Goal: Task Accomplishment & Management: Manage account settings

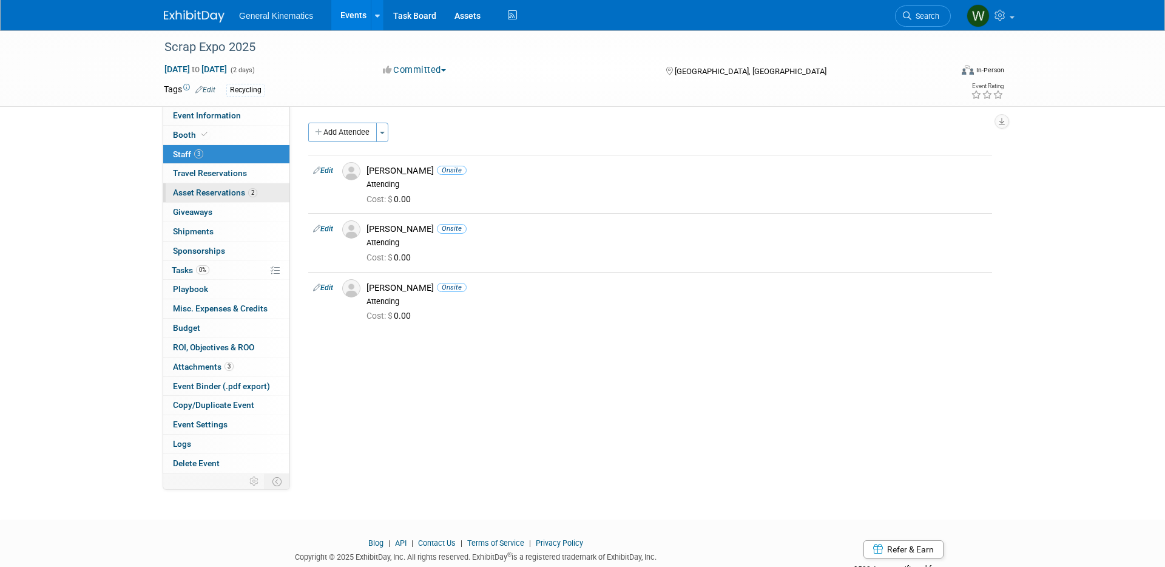
click at [211, 186] on link "2 Asset Reservations 2" at bounding box center [226, 192] width 126 height 19
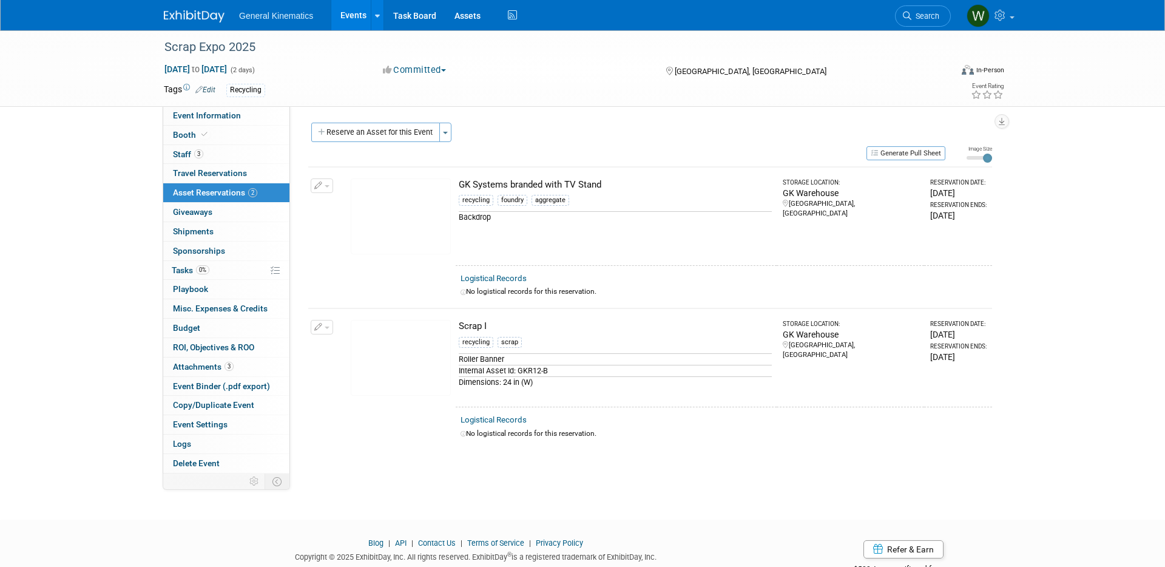
click at [414, 360] on img at bounding box center [401, 358] width 100 height 76
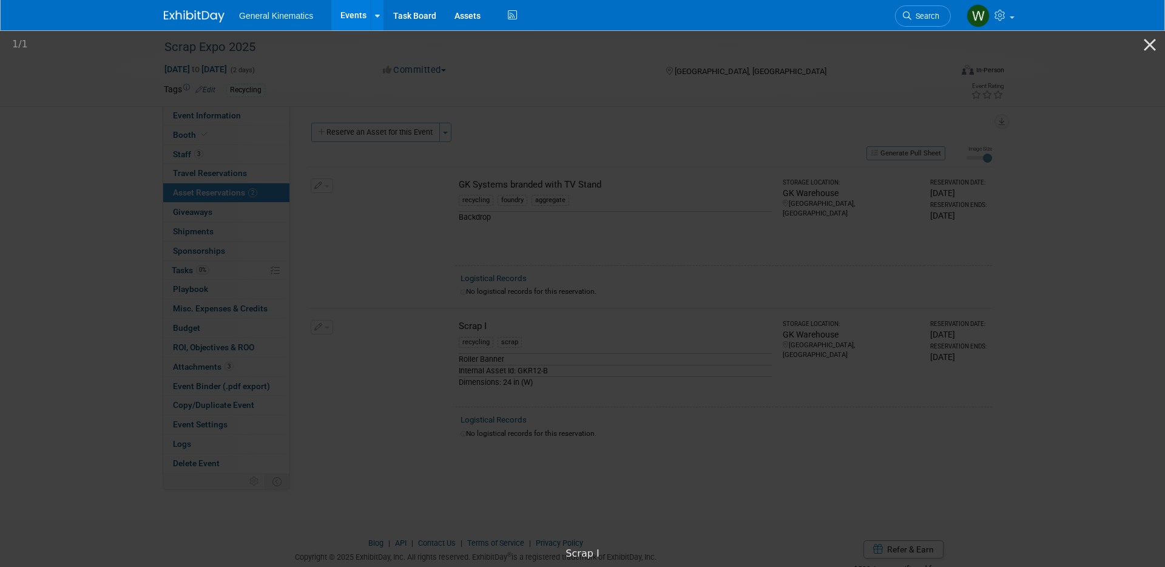
click at [719, 285] on img at bounding box center [582, 285] width 273 height 0
drag, startPoint x: 967, startPoint y: 419, endPoint x: 957, endPoint y: 426, distance: 12.1
click at [967, 418] on picture at bounding box center [582, 285] width 1165 height 512
click at [993, 415] on picture at bounding box center [582, 285] width 1165 height 512
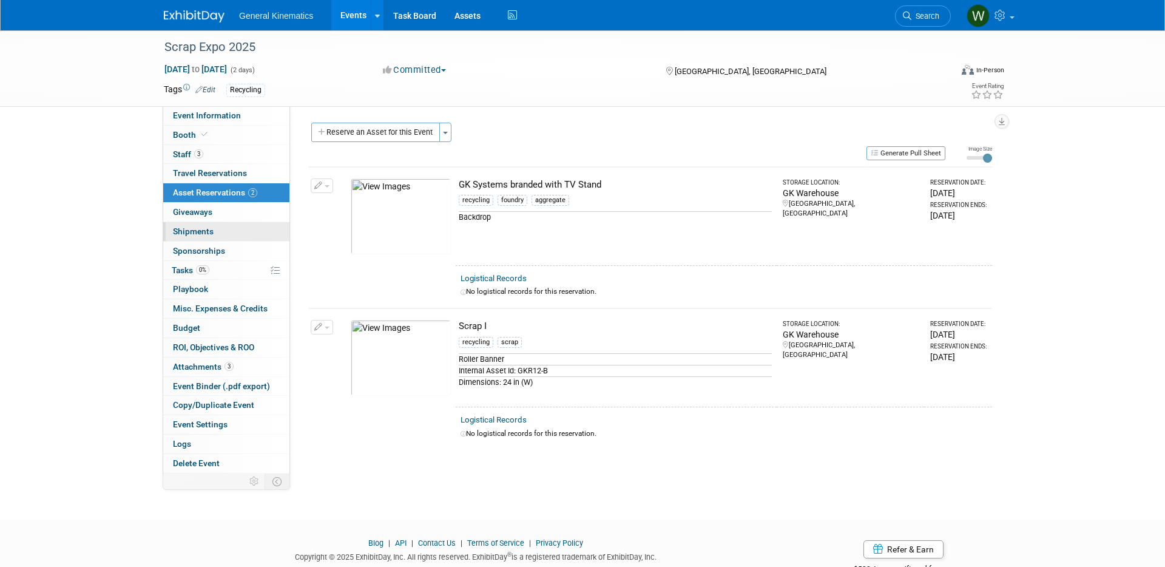
click at [192, 234] on span "Shipments 0" at bounding box center [193, 231] width 41 height 10
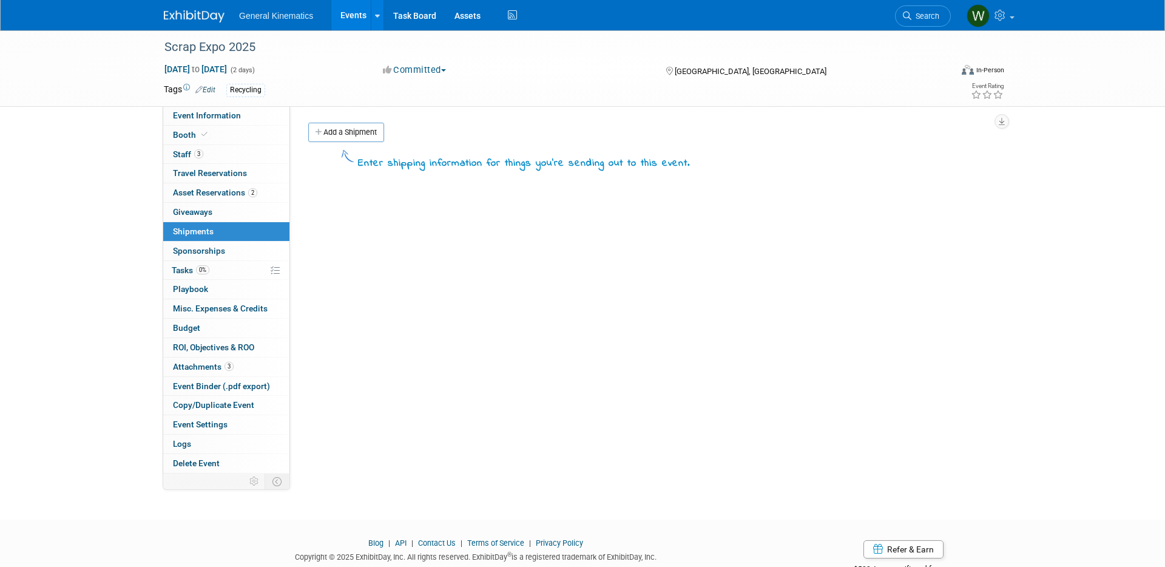
click at [203, 250] on span "Sponsorships 0" at bounding box center [199, 251] width 52 height 10
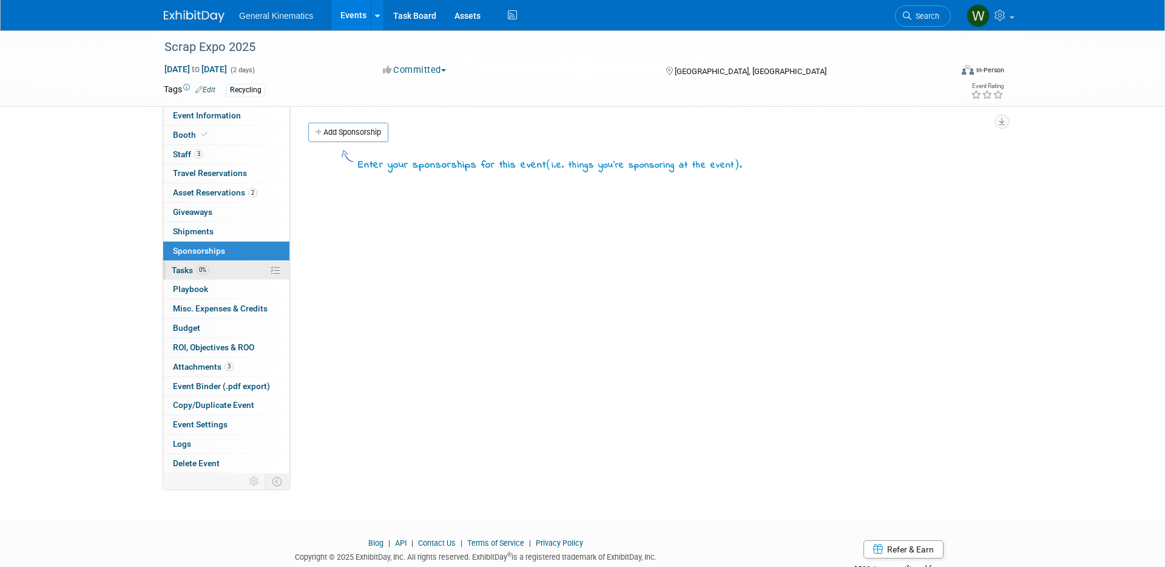
click at [186, 269] on span "Tasks 0%" at bounding box center [191, 270] width 38 height 10
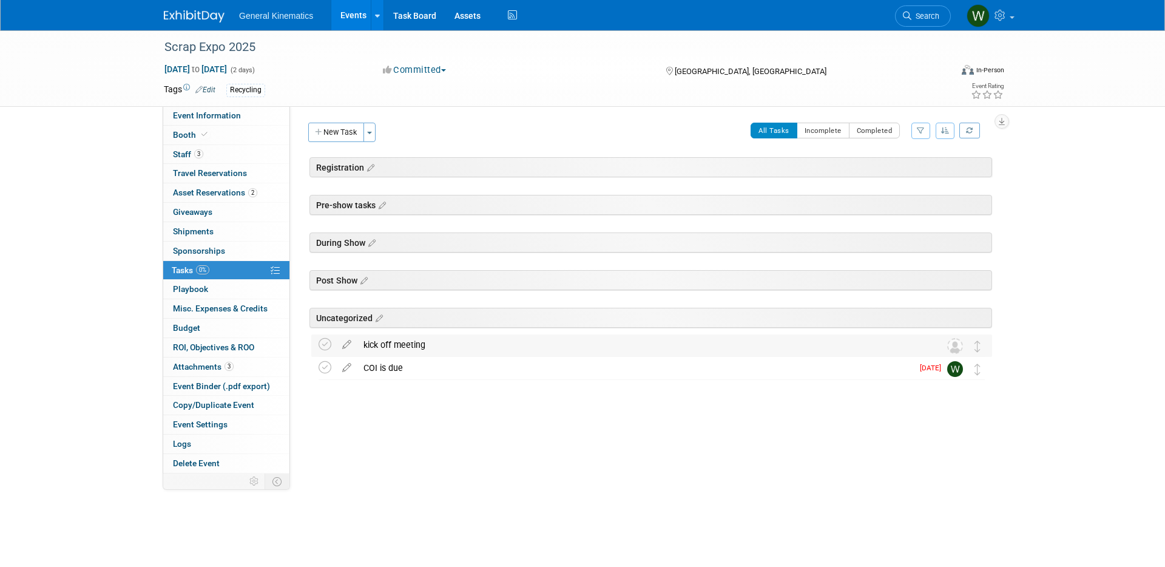
click at [380, 335] on div "kick off meeting" at bounding box center [639, 344] width 565 height 21
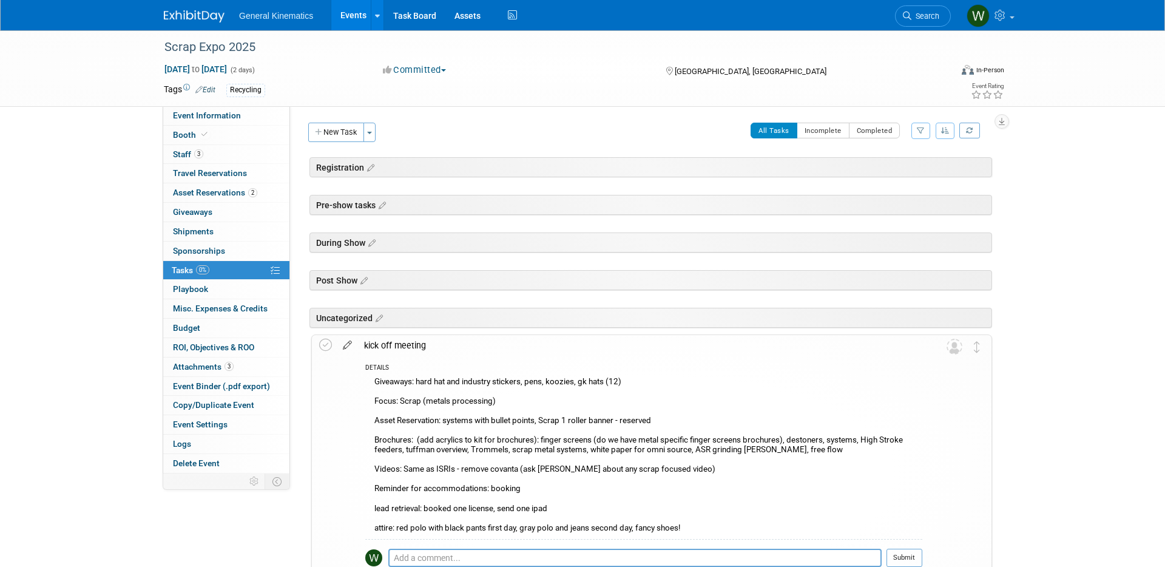
drag, startPoint x: 329, startPoint y: 343, endPoint x: 347, endPoint y: 345, distance: 17.7
click at [330, 343] on icon at bounding box center [325, 345] width 13 height 13
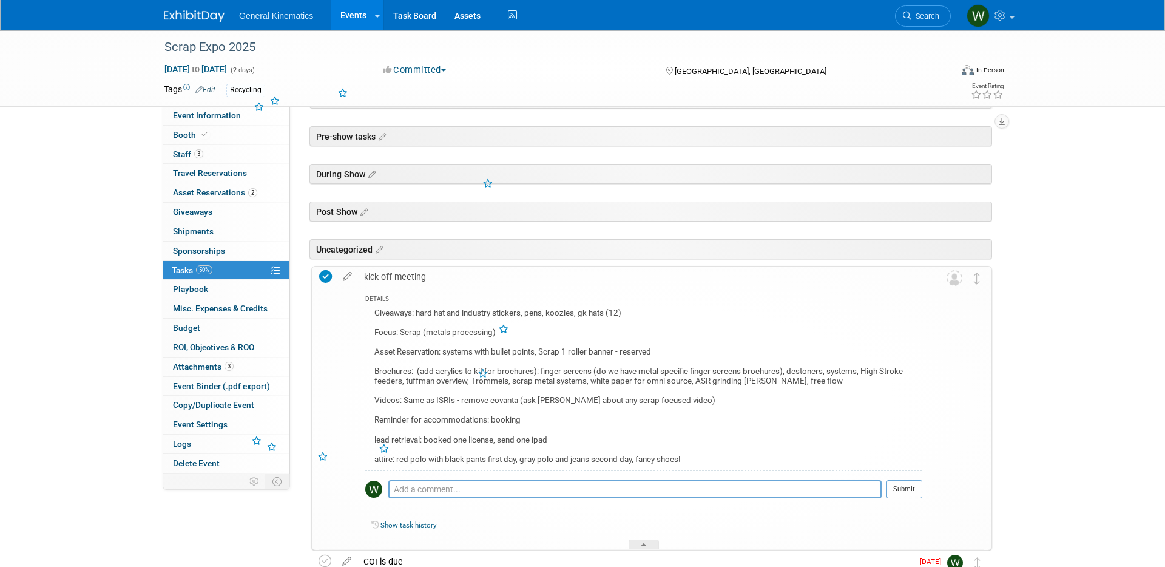
scroll to position [150, 0]
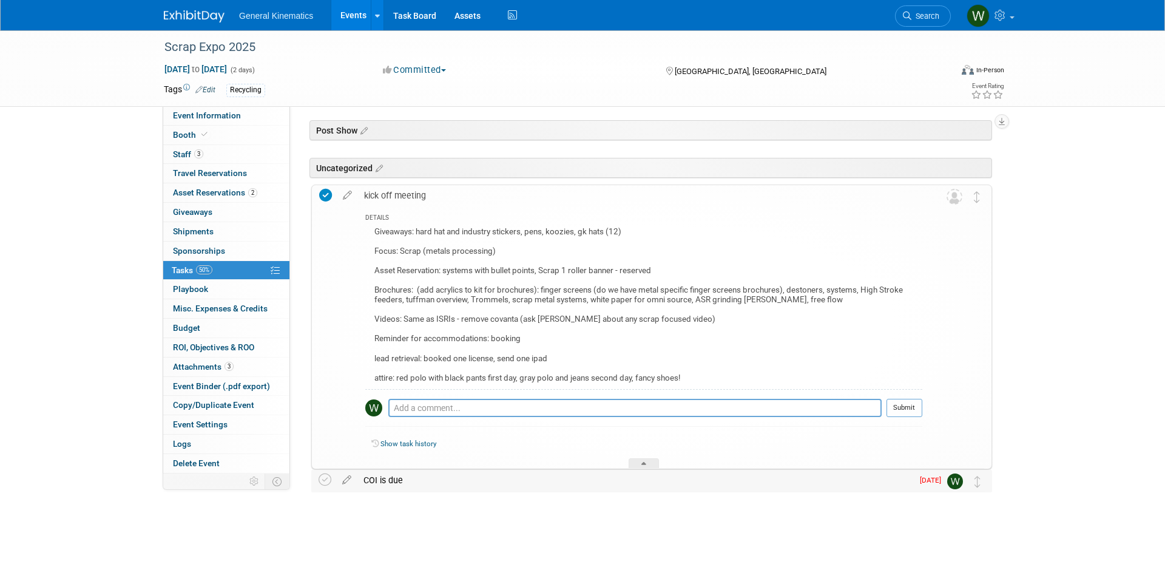
drag, startPoint x: 374, startPoint y: 481, endPoint x: 380, endPoint y: 479, distance: 6.3
click at [374, 480] on div "COI is due" at bounding box center [634, 480] width 555 height 21
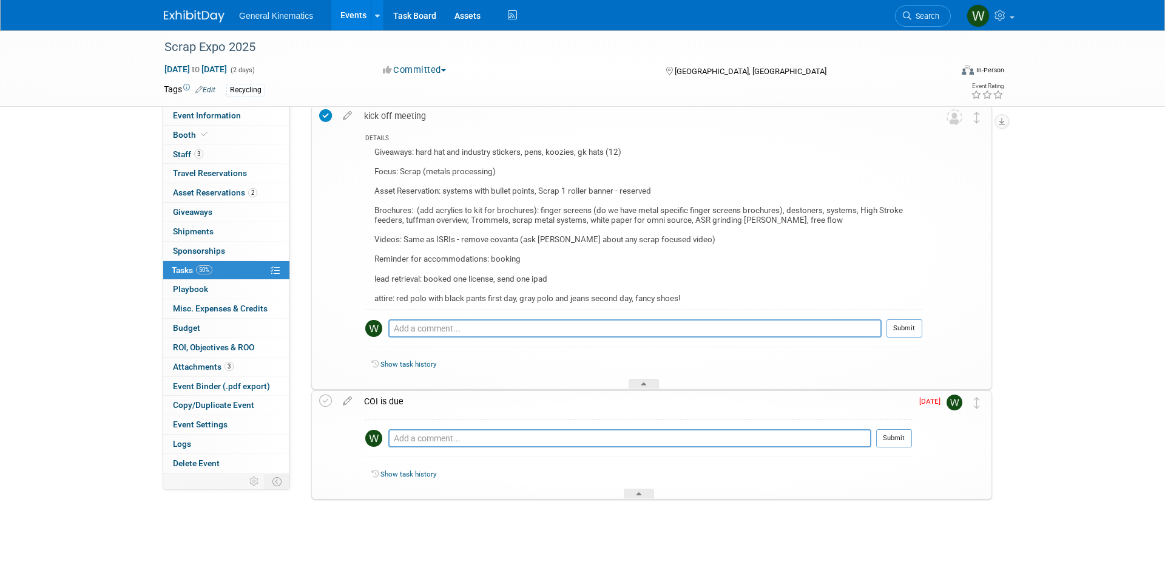
scroll to position [237, 0]
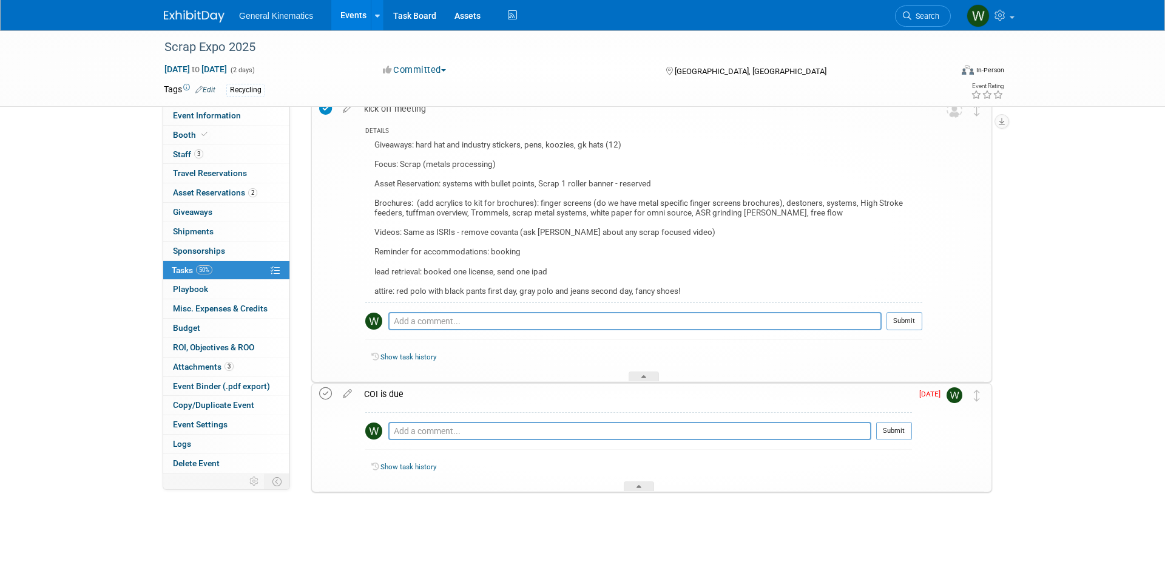
click at [326, 394] on icon at bounding box center [325, 393] width 13 height 13
click at [455, 425] on textarea at bounding box center [629, 431] width 483 height 18
click at [383, 394] on div "COI is due" at bounding box center [635, 393] width 554 height 21
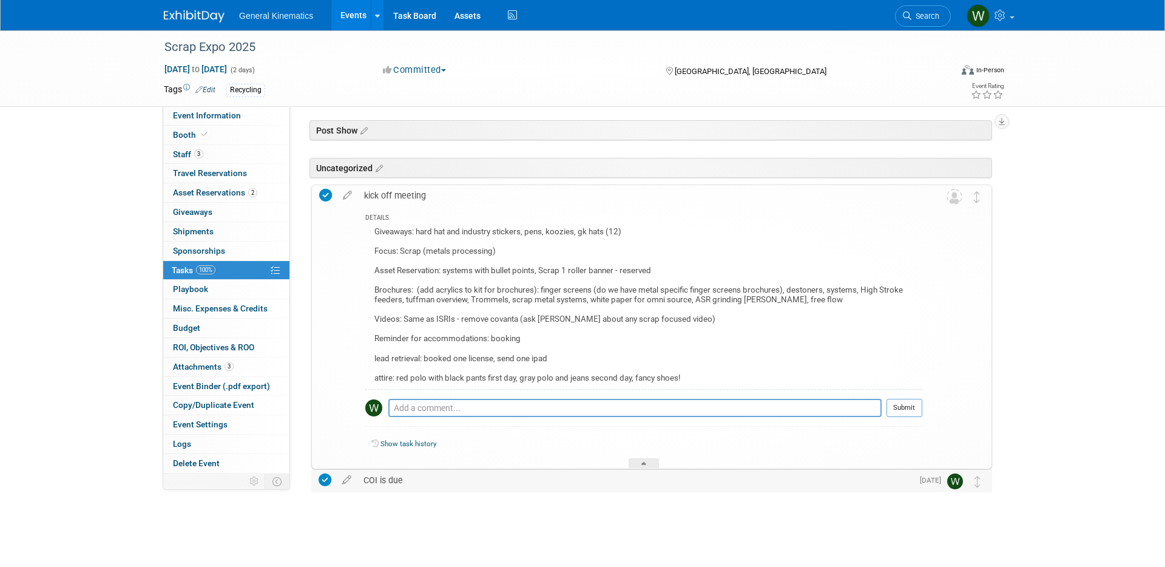
click at [379, 478] on div "COI is due" at bounding box center [634, 480] width 555 height 21
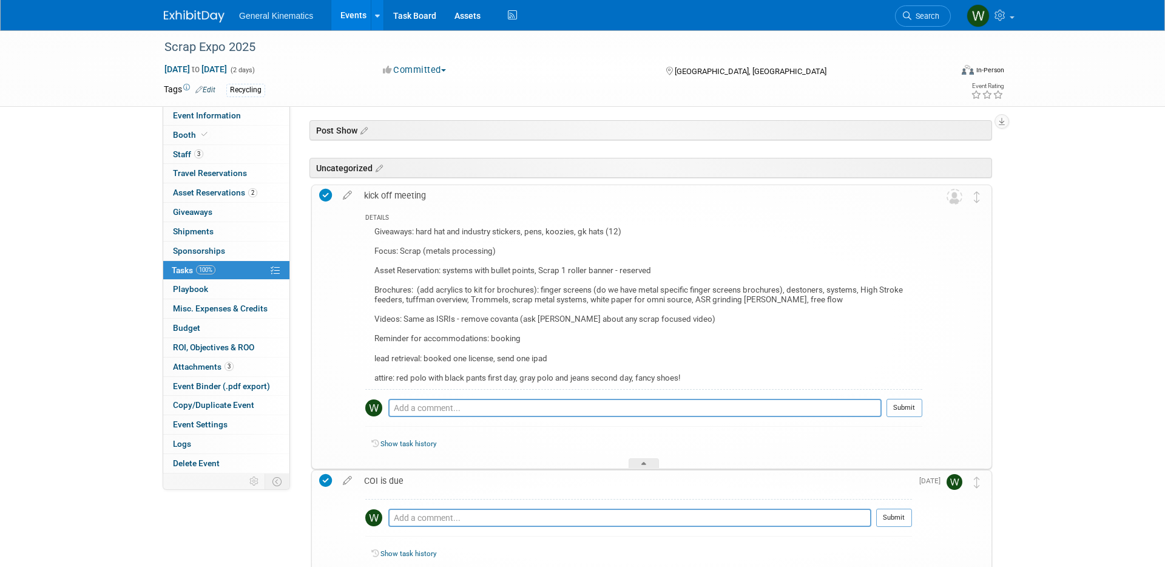
click at [344, 478] on icon at bounding box center [347, 477] width 21 height 15
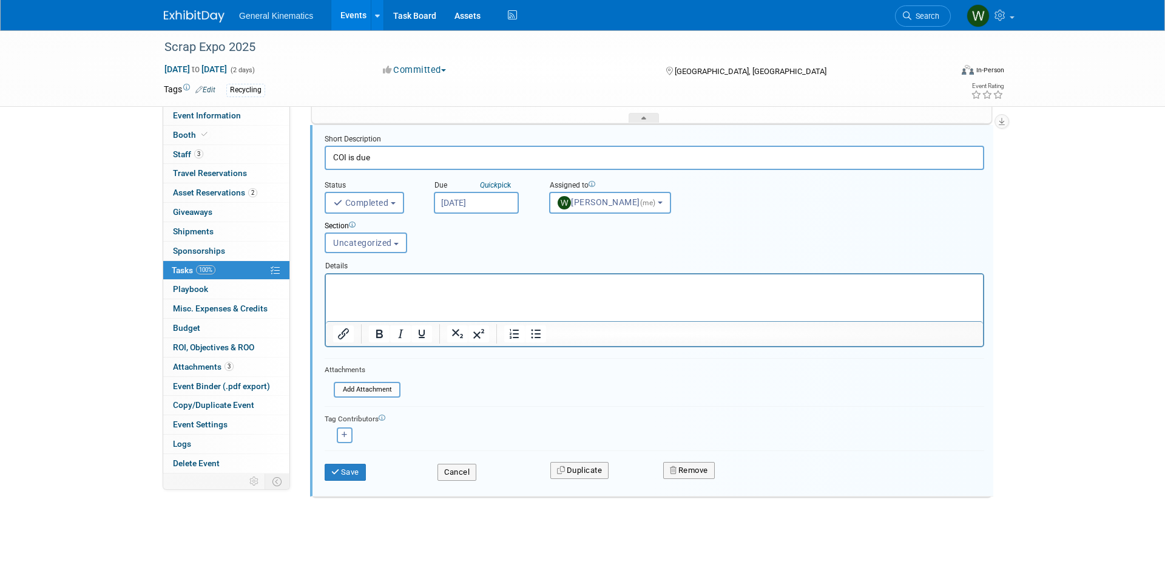
scroll to position [500, 0]
click at [365, 379] on input "file" at bounding box center [337, 384] width 124 height 13
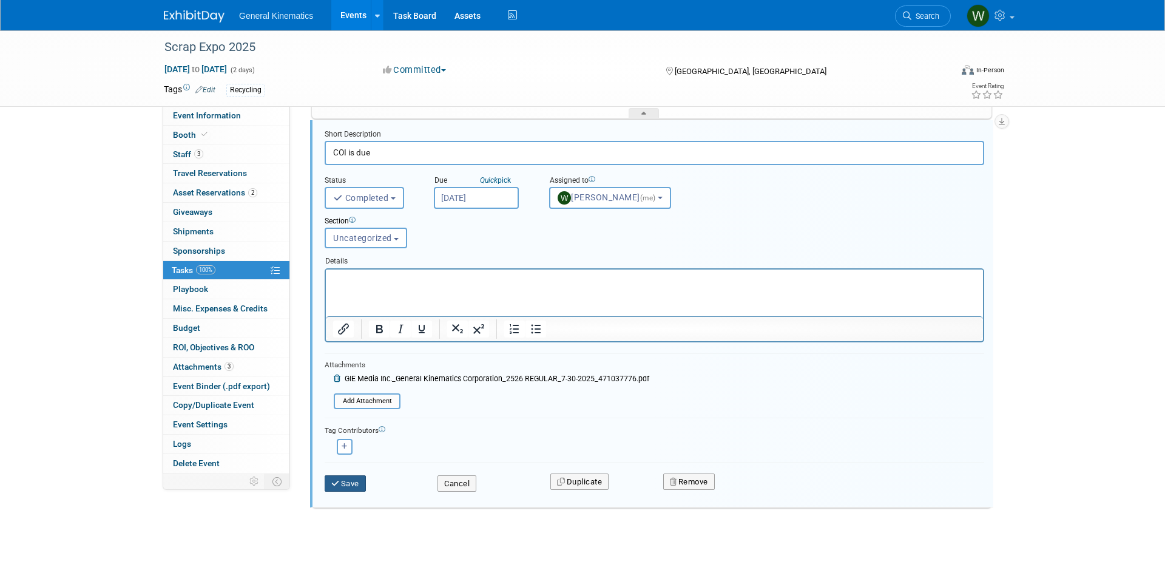
click at [355, 482] on button "Save" at bounding box center [345, 483] width 41 height 17
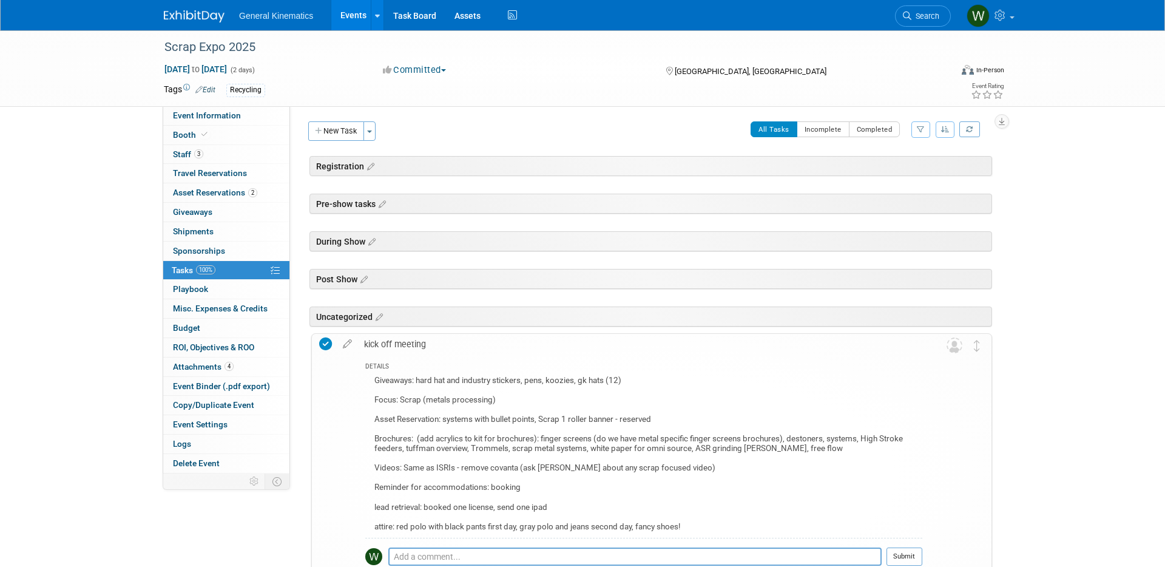
scroll to position [0, 0]
